Goal: Find specific page/section: Find specific page/section

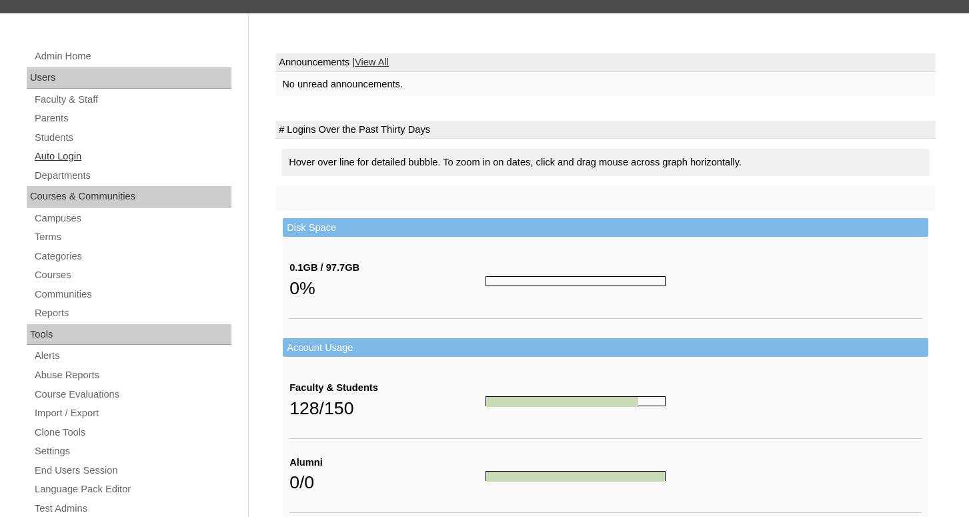
scroll to position [136, 0]
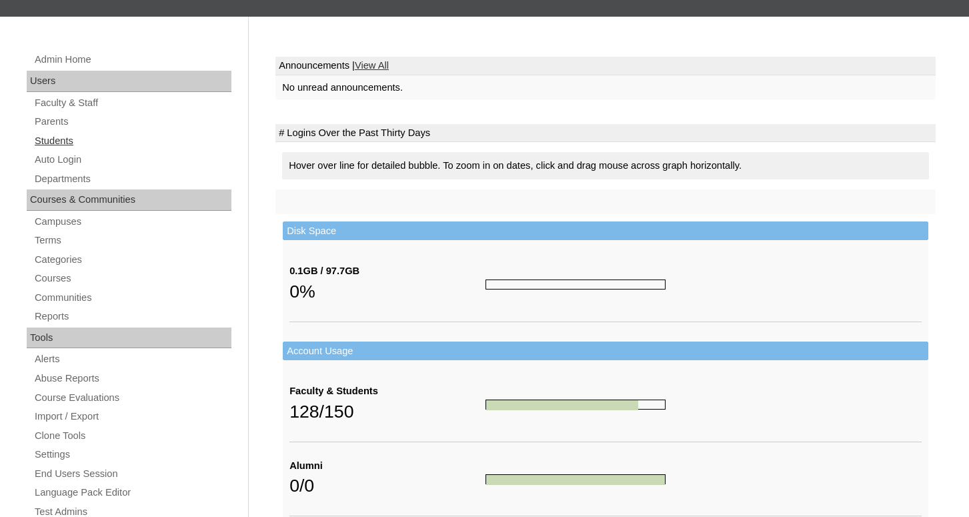
click at [53, 143] on link "Students" at bounding box center [132, 141] width 198 height 17
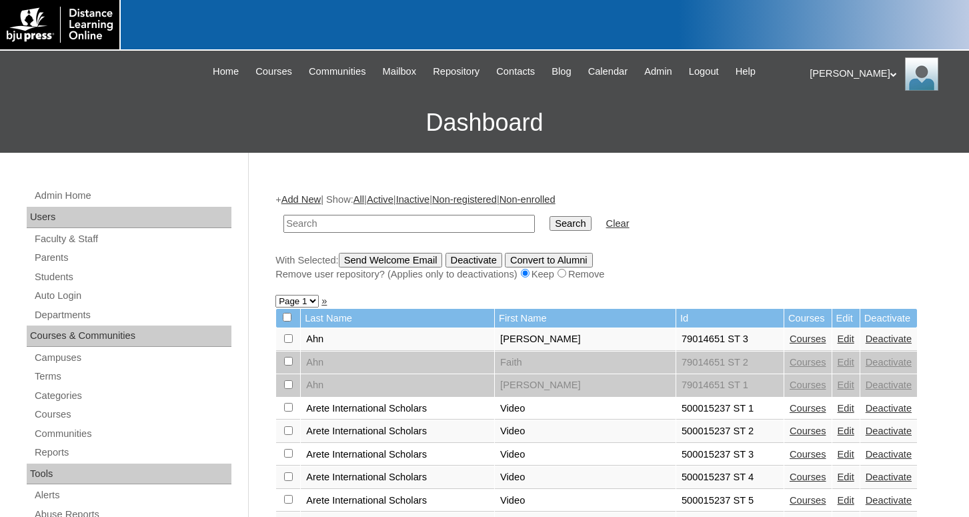
scroll to position [68, 0]
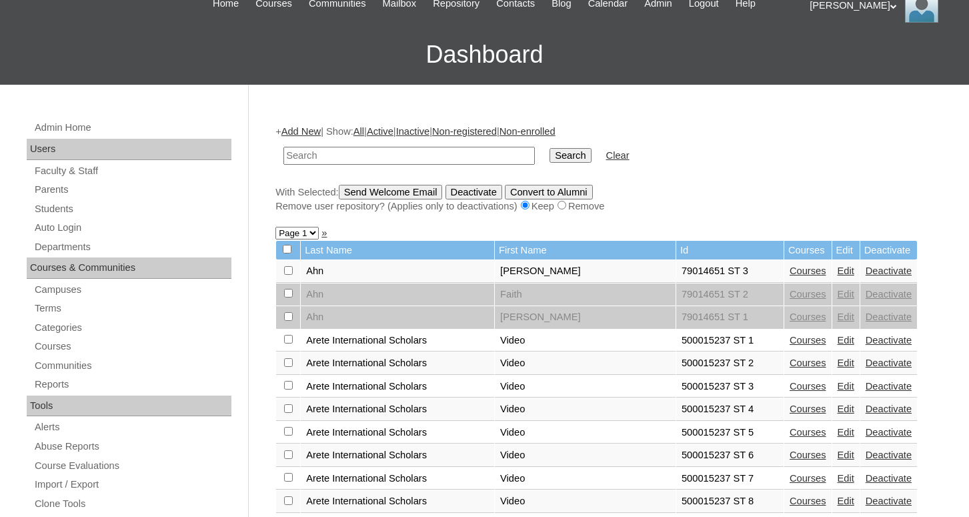
drag, startPoint x: 938, startPoint y: 351, endPoint x: 798, endPoint y: 312, distance: 145.3
click at [65, 210] on link "Students" at bounding box center [132, 209] width 198 height 17
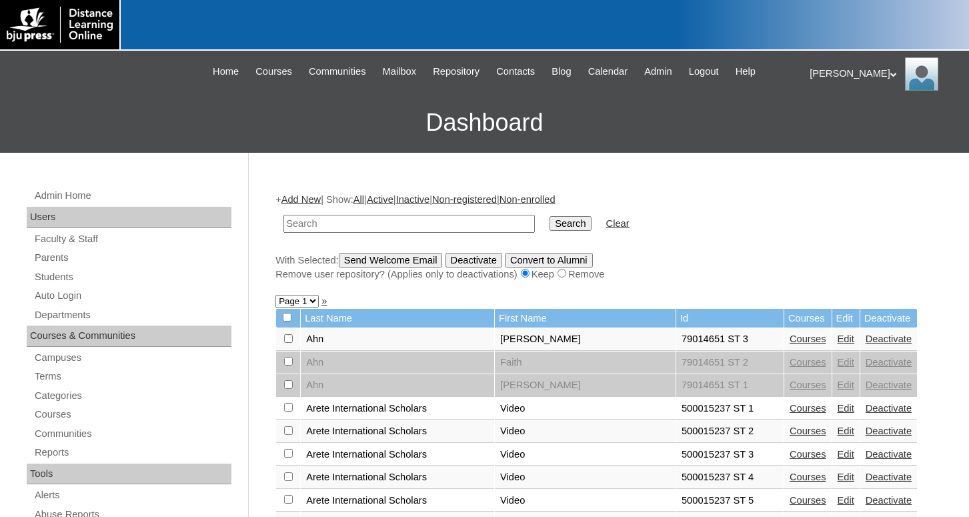
click at [316, 220] on input "text" at bounding box center [408, 224] width 251 height 18
type input "soeun"
click at [550, 216] on input "Search" at bounding box center [570, 223] width 41 height 15
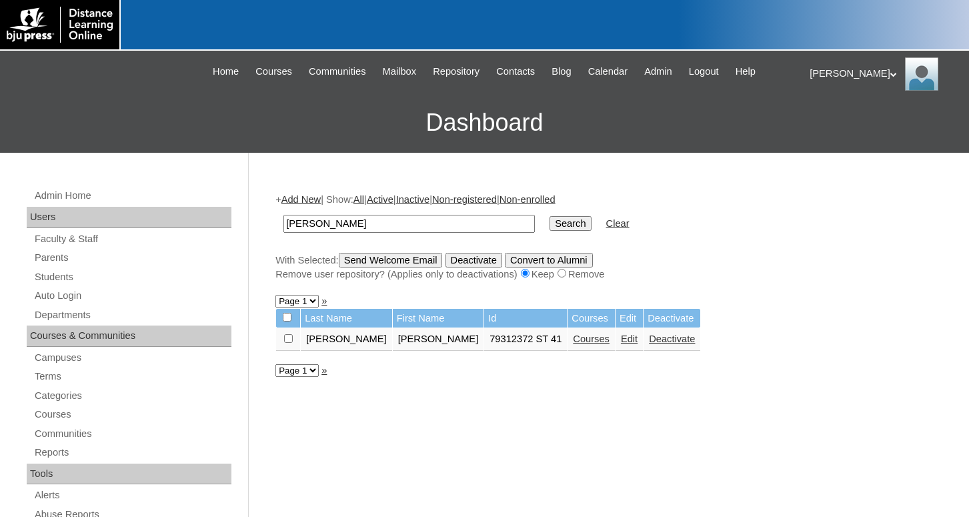
click at [621, 343] on link "Edit" at bounding box center [629, 338] width 17 height 11
click at [573, 344] on link "Courses" at bounding box center [591, 338] width 37 height 11
click at [65, 275] on link "Students" at bounding box center [132, 277] width 198 height 17
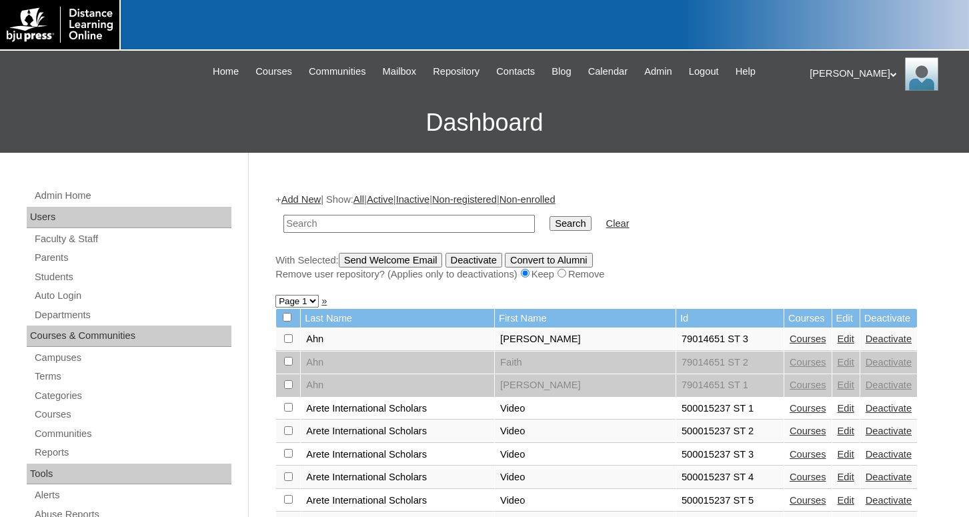
click at [321, 225] on input "text" at bounding box center [408, 224] width 251 height 18
type input "hweemin"
click at [550, 216] on input "Search" at bounding box center [570, 223] width 41 height 15
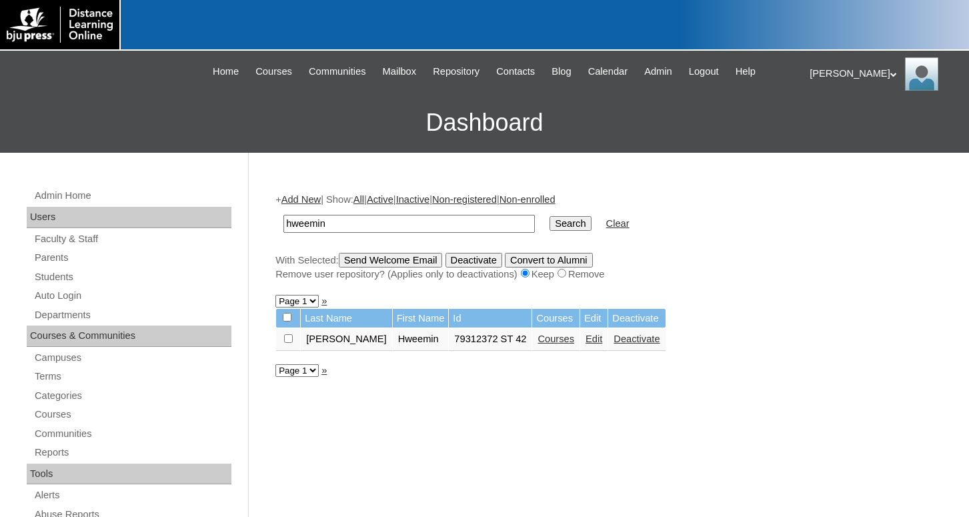
click at [586, 342] on link "Edit" at bounding box center [594, 338] width 17 height 11
click at [538, 342] on link "Courses" at bounding box center [556, 338] width 37 height 11
